Goal: Task Accomplishment & Management: Use online tool/utility

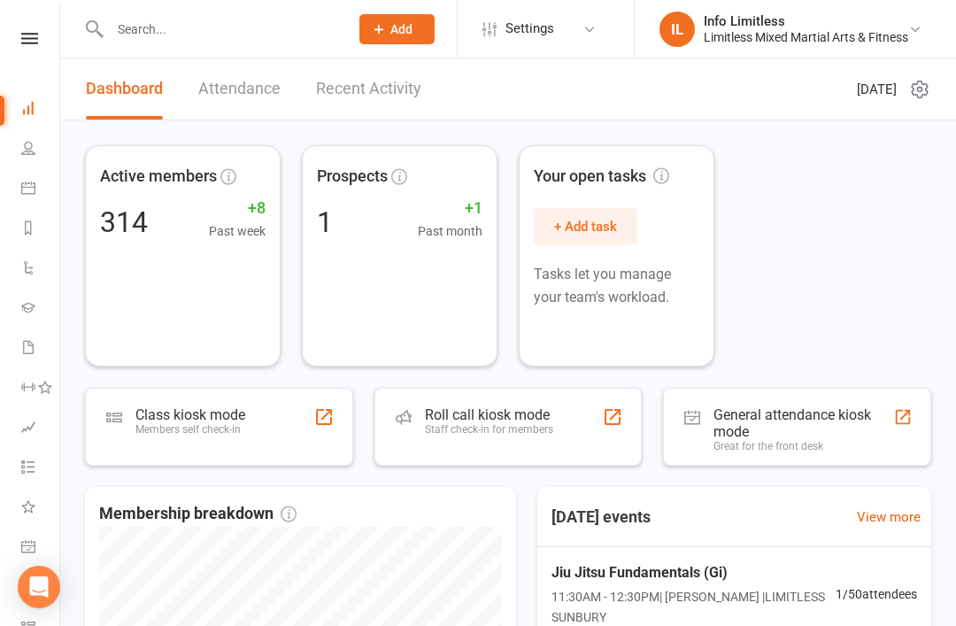
click at [34, 181] on icon at bounding box center [28, 188] width 14 height 14
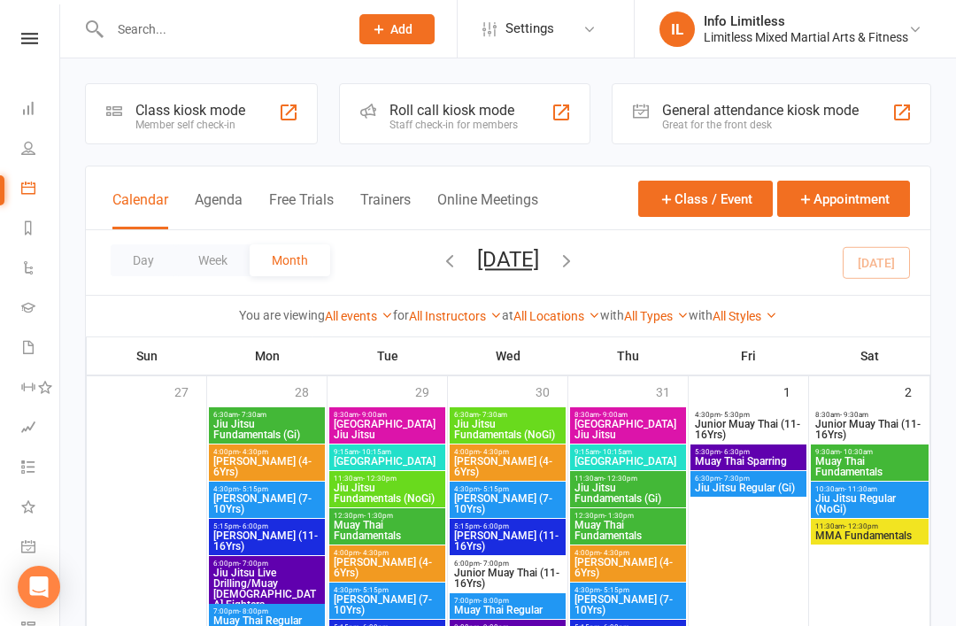
click at [184, 106] on div "Class kiosk mode" at bounding box center [190, 110] width 110 height 17
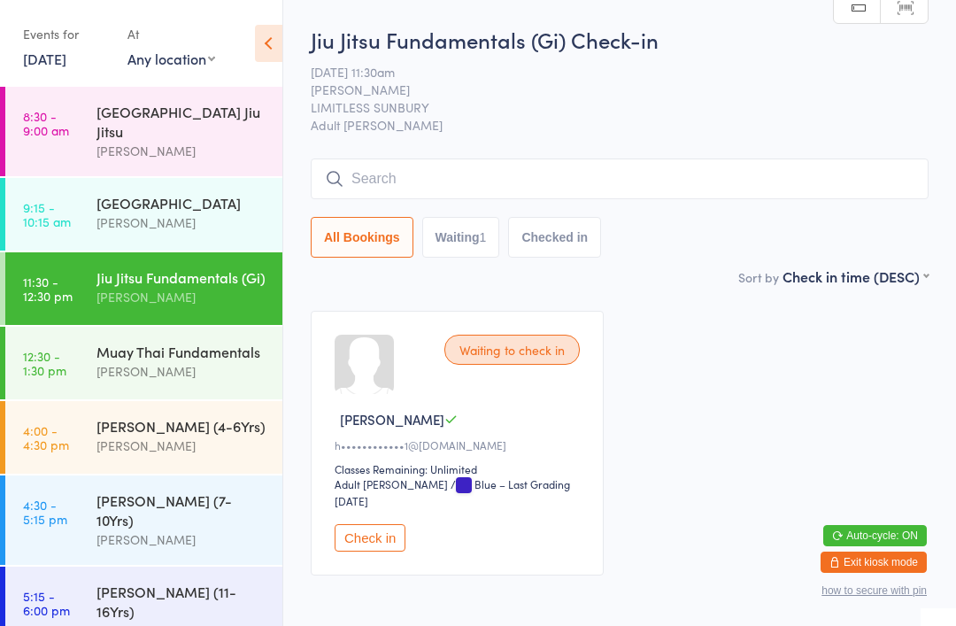
click at [613, 178] on input "search" at bounding box center [620, 178] width 618 height 41
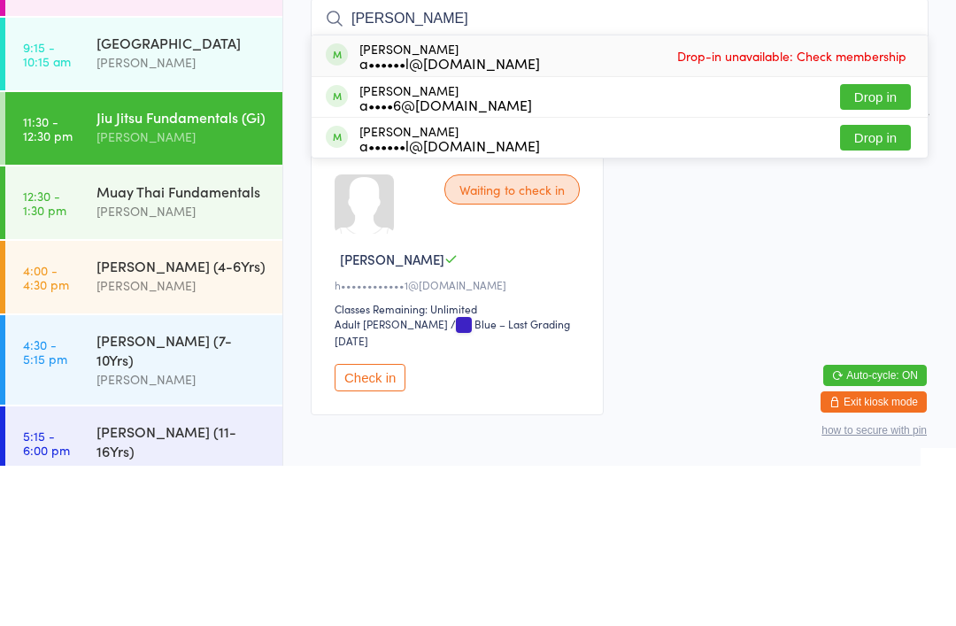
type input "[PERSON_NAME]"
click at [872, 285] on button "Drop in" at bounding box center [875, 298] width 71 height 26
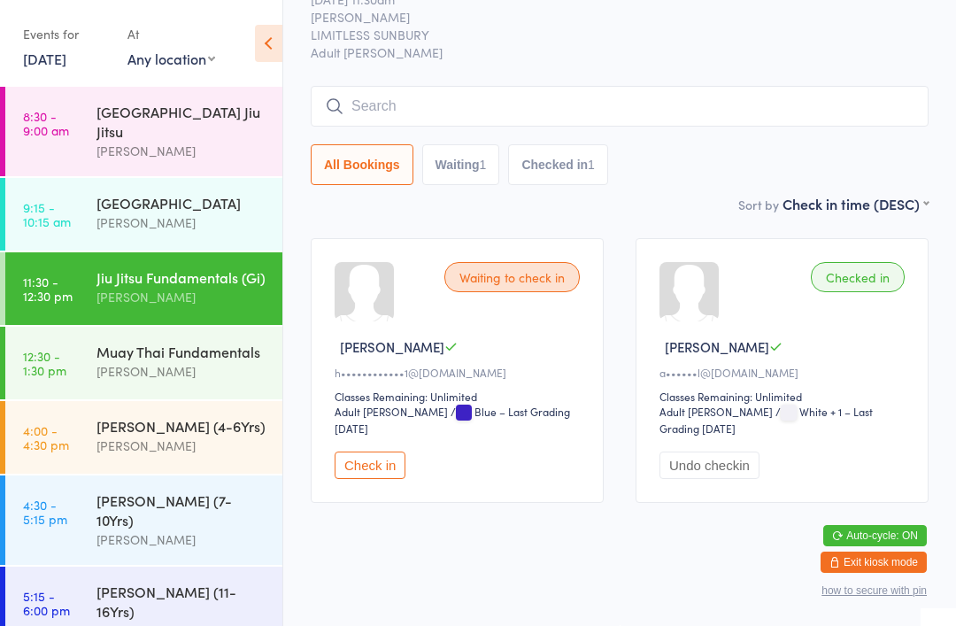
click at [728, 101] on input "search" at bounding box center [620, 106] width 618 height 41
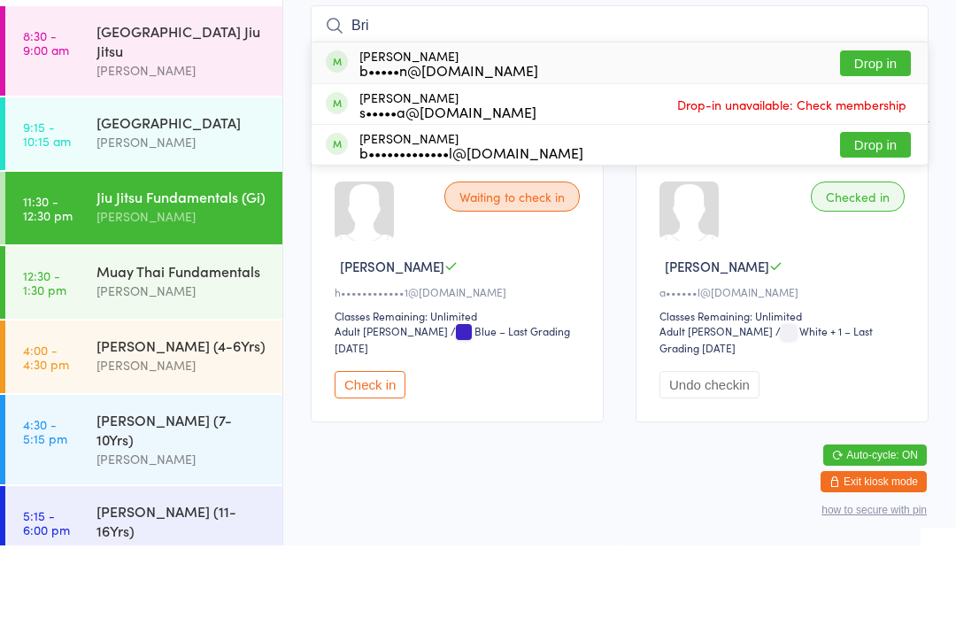
type input "Bri"
click at [857, 212] on button "Drop in" at bounding box center [875, 225] width 71 height 26
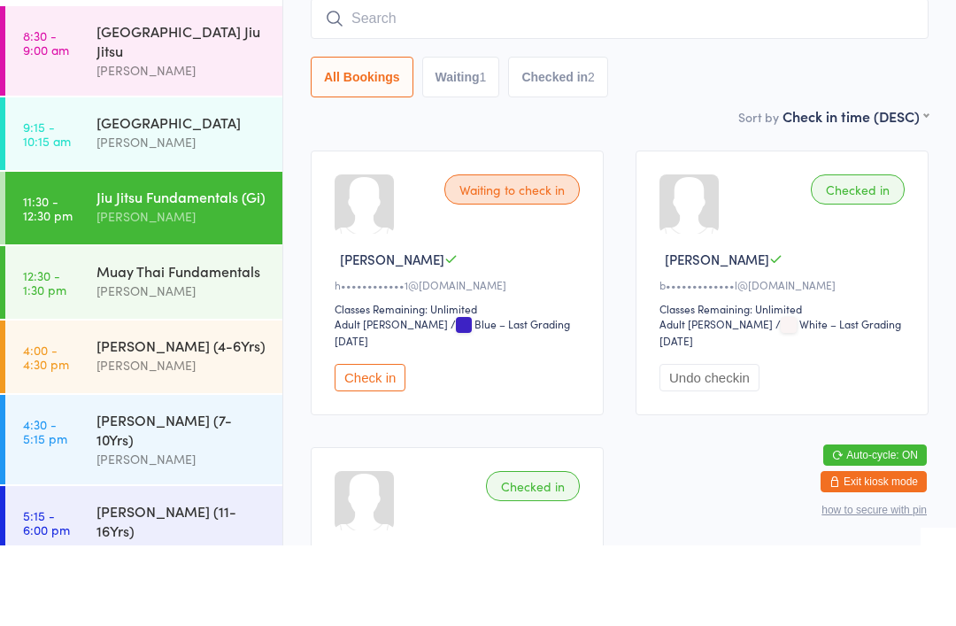
click at [735, 137] on div "All Bookings Waiting 1 Checked in 2" at bounding box center [620, 157] width 618 height 41
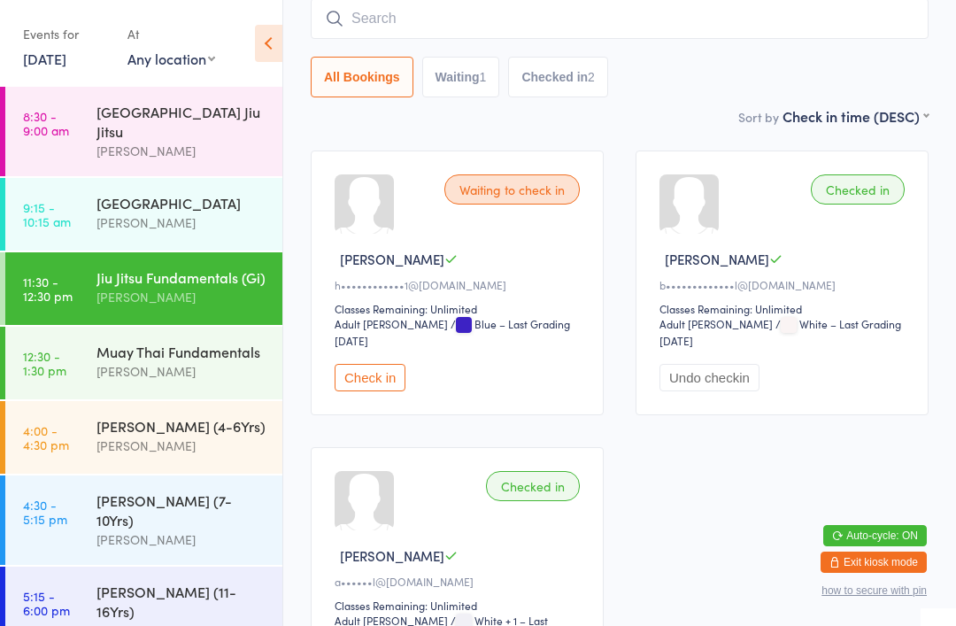
click at [370, 34] on input "search" at bounding box center [620, 18] width 618 height 41
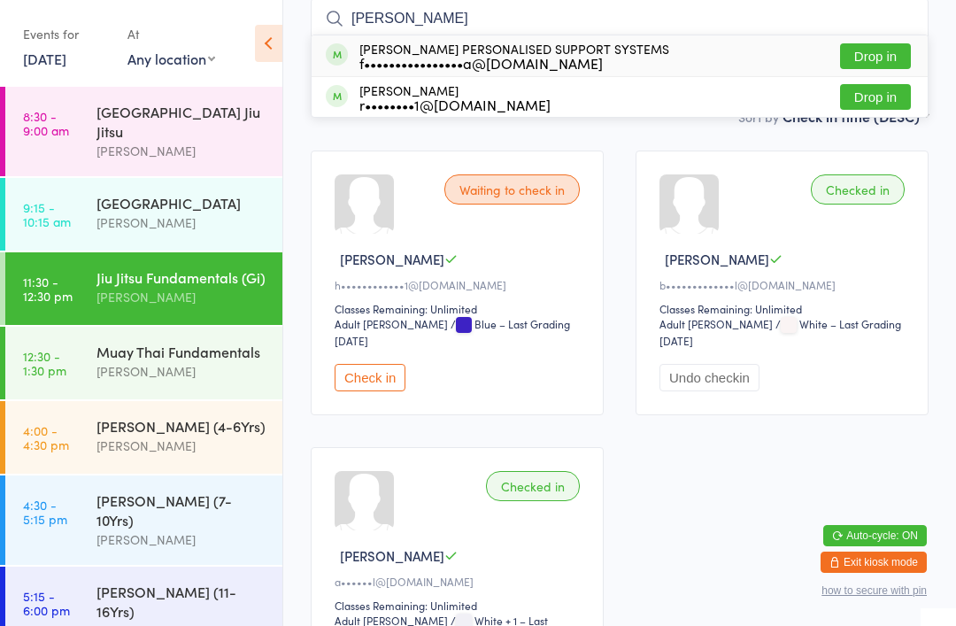
type input "Fernando"
click at [876, 64] on button "Drop in" at bounding box center [875, 56] width 71 height 26
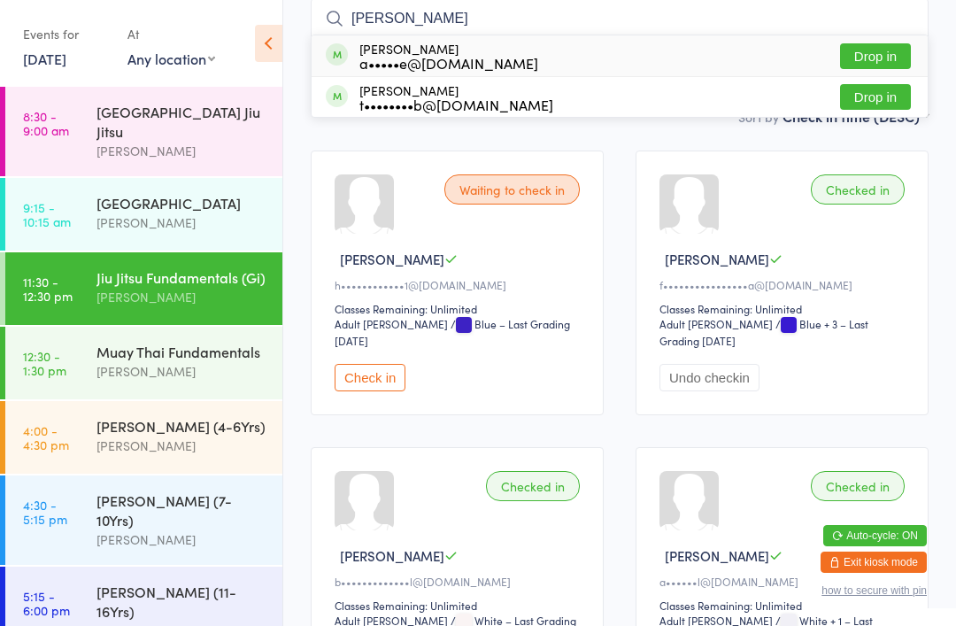
type input "tim"
click at [880, 100] on button "Drop in" at bounding box center [875, 97] width 71 height 26
